Goal: Information Seeking & Learning: Learn about a topic

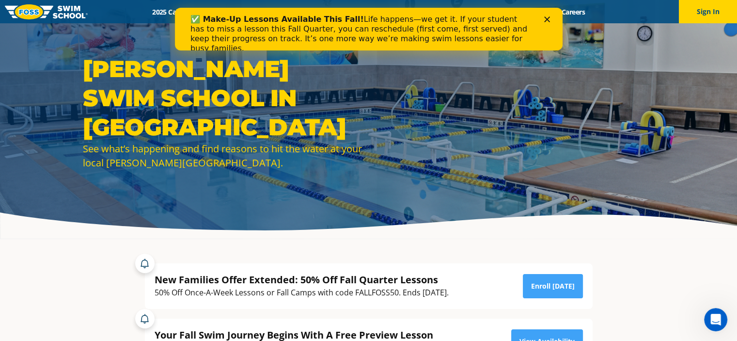
click at [551, 13] on div "✅ Make-Up Lessons Available This Fall! Life happens—we get it. If your student …" at bounding box center [368, 34] width 388 height 45
click at [547, 22] on icon "Close" at bounding box center [547, 19] width 6 height 6
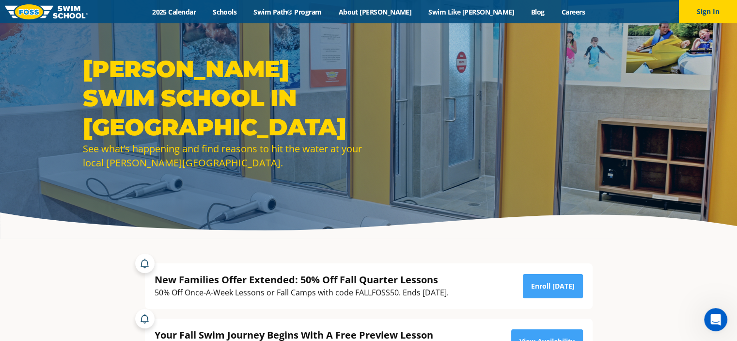
click at [209, 16] on div "Menu 2025 Calendar Schools Swim Path® Program About [PERSON_NAME] Swim Like [PE…" at bounding box center [368, 11] width 737 height 23
click at [204, 13] on link "2025 Calendar" at bounding box center [174, 11] width 61 height 9
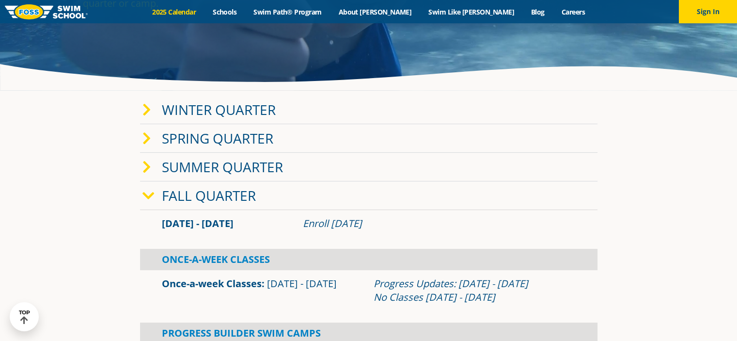
scroll to position [106, 0]
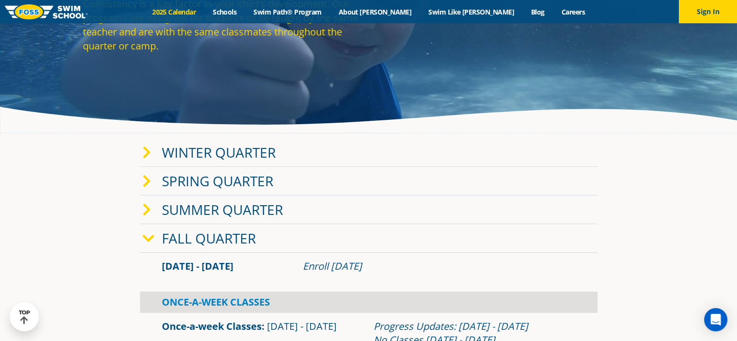
click at [148, 153] on icon at bounding box center [146, 153] width 9 height 14
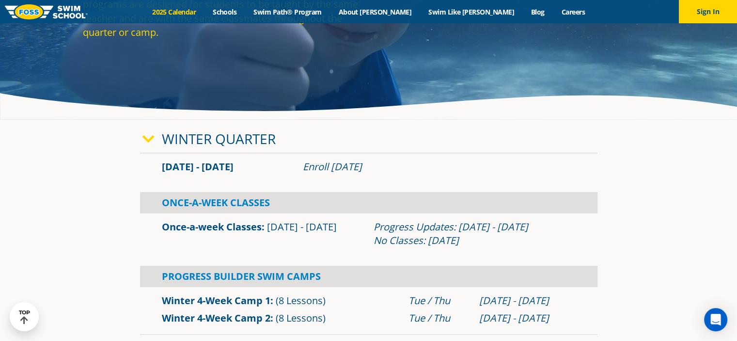
scroll to position [0, 0]
